Goal: Information Seeking & Learning: Learn about a topic

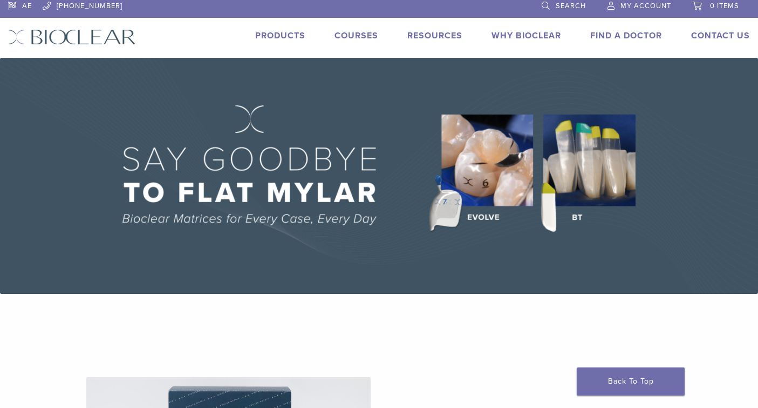
scroll to position [3, 0]
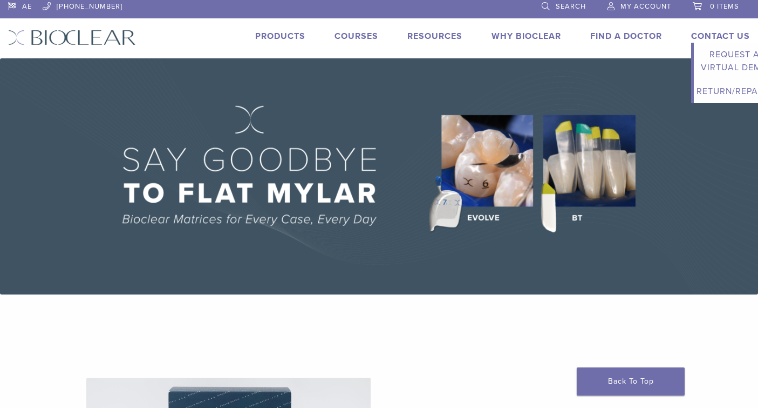
click at [714, 37] on link "Contact Us" at bounding box center [720, 36] width 59 height 11
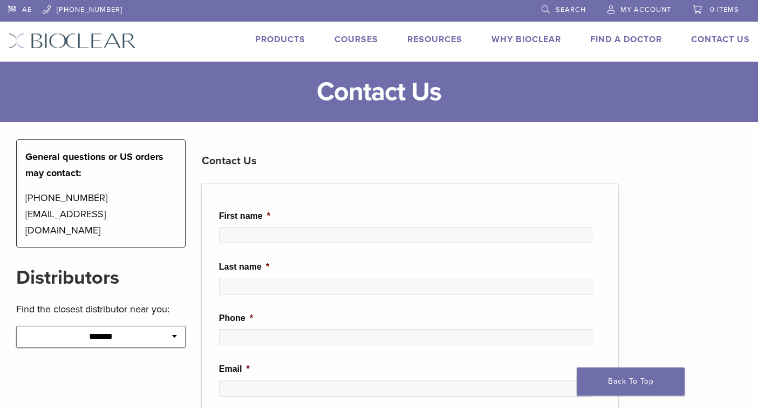
click at [172, 332] on icon at bounding box center [174, 336] width 5 height 8
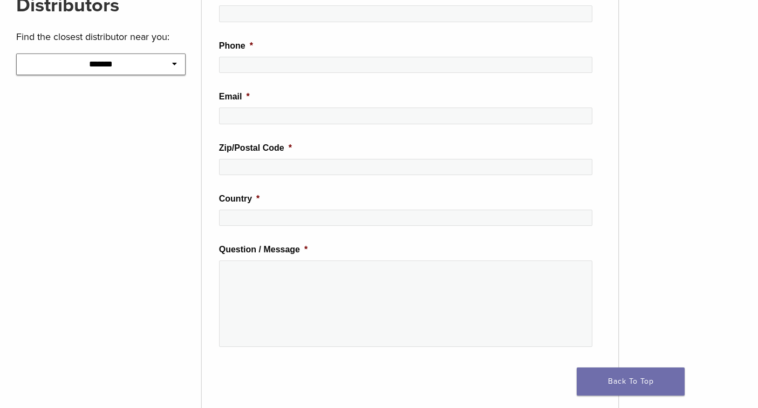
scroll to position [89, 0]
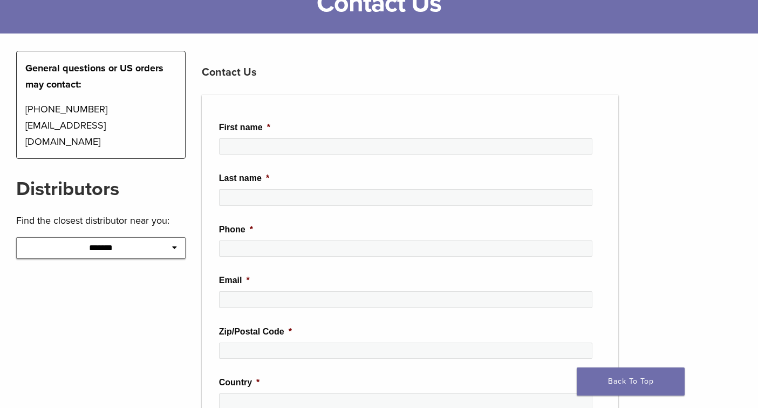
click at [174, 243] on icon at bounding box center [174, 247] width 5 height 8
click at [173, 243] on icon at bounding box center [174, 247] width 5 height 8
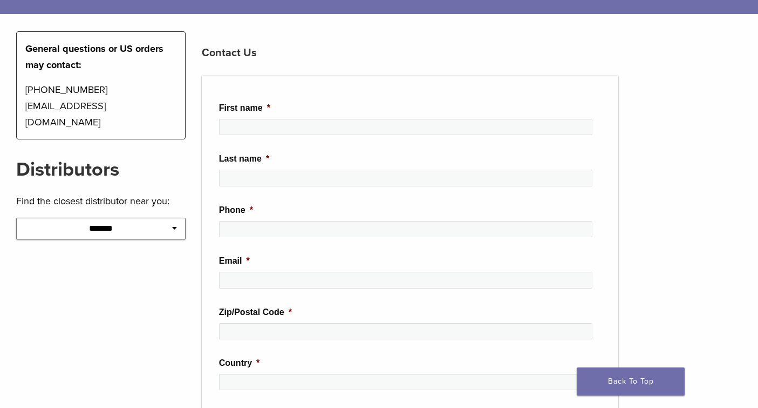
scroll to position [23, 0]
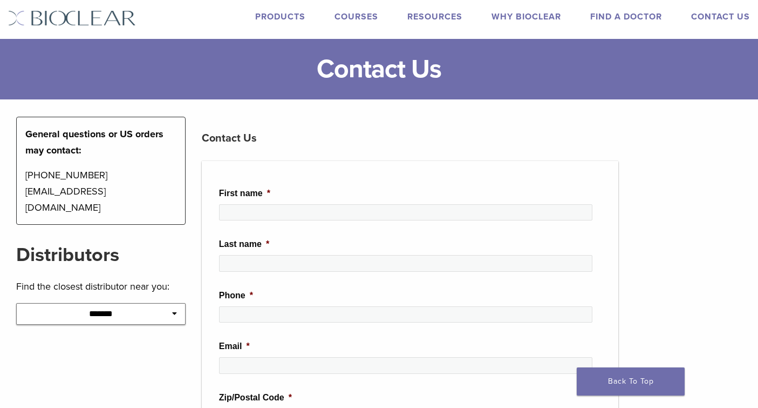
click at [284, 18] on link "Products" at bounding box center [280, 16] width 50 height 11
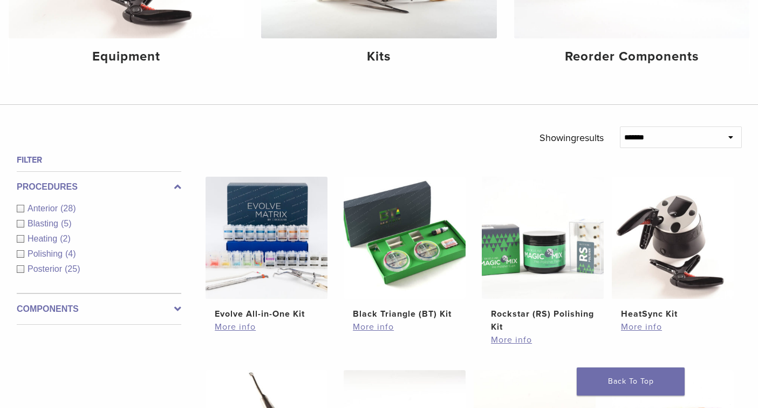
scroll to position [276, 0]
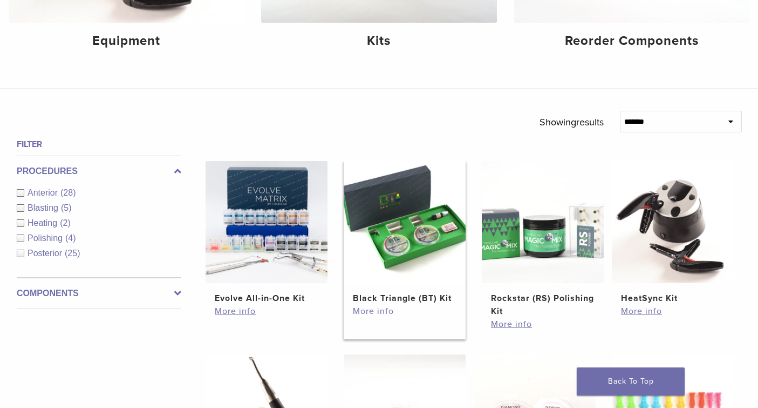
click at [382, 311] on link "More info" at bounding box center [405, 310] width 104 height 13
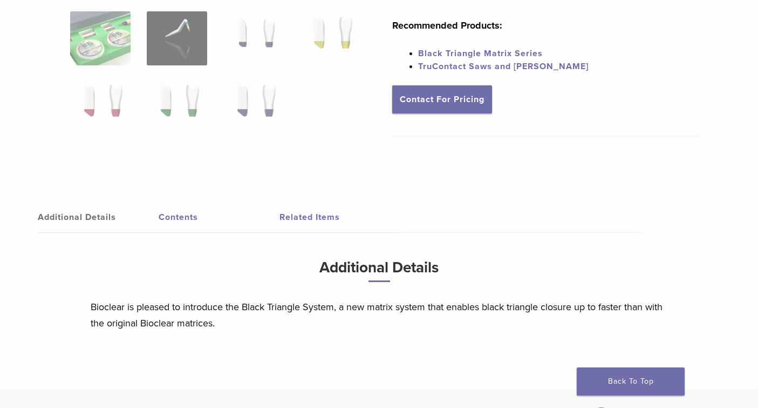
scroll to position [375, 0]
click at [300, 220] on link "Related Items" at bounding box center [340, 216] width 121 height 30
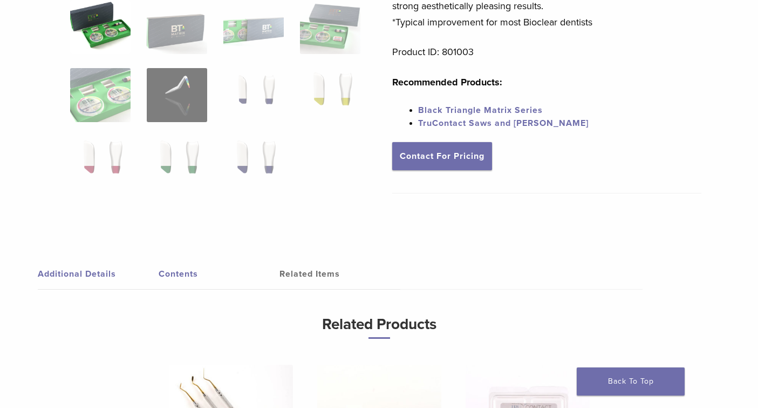
scroll to position [345, 1]
